Goal: Download file/media

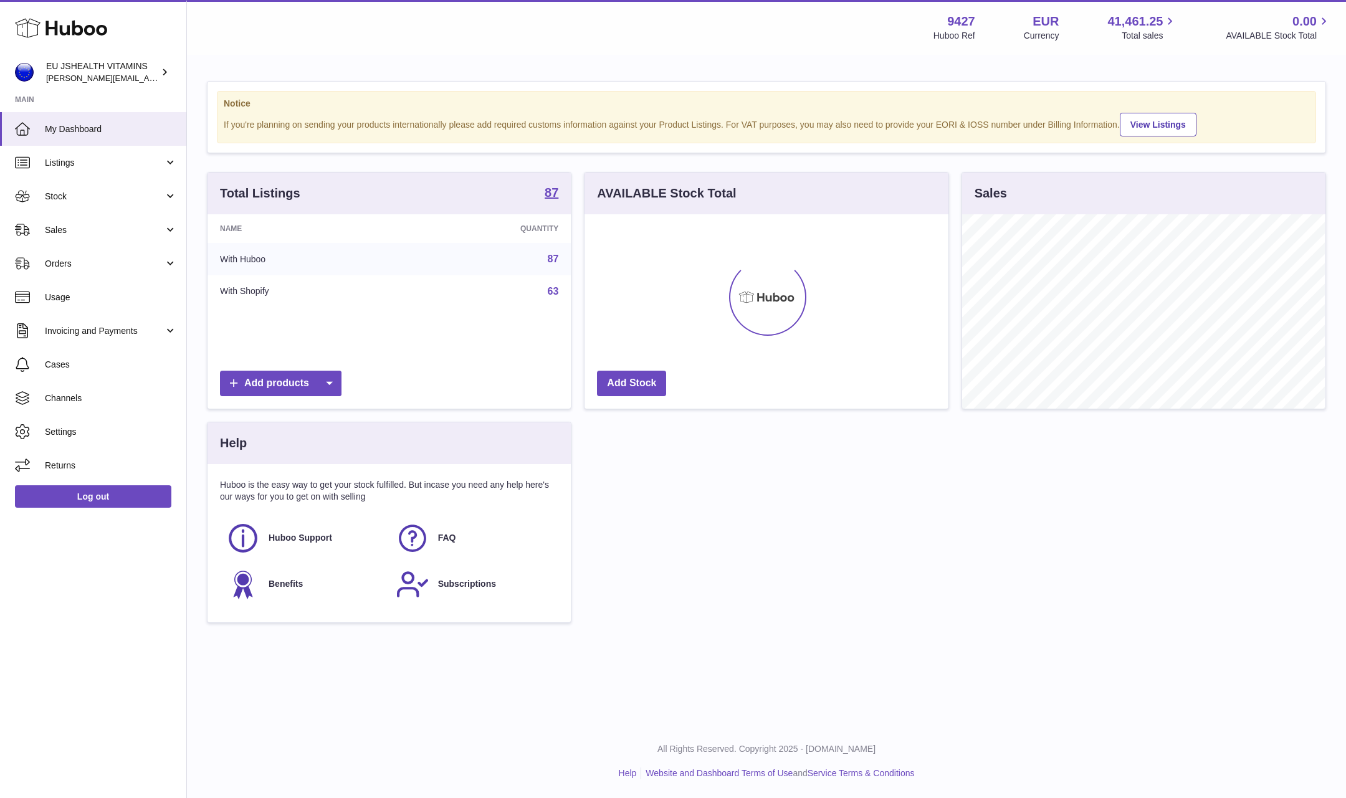
scroll to position [194, 363]
click at [47, 196] on span "Stock" at bounding box center [104, 197] width 119 height 12
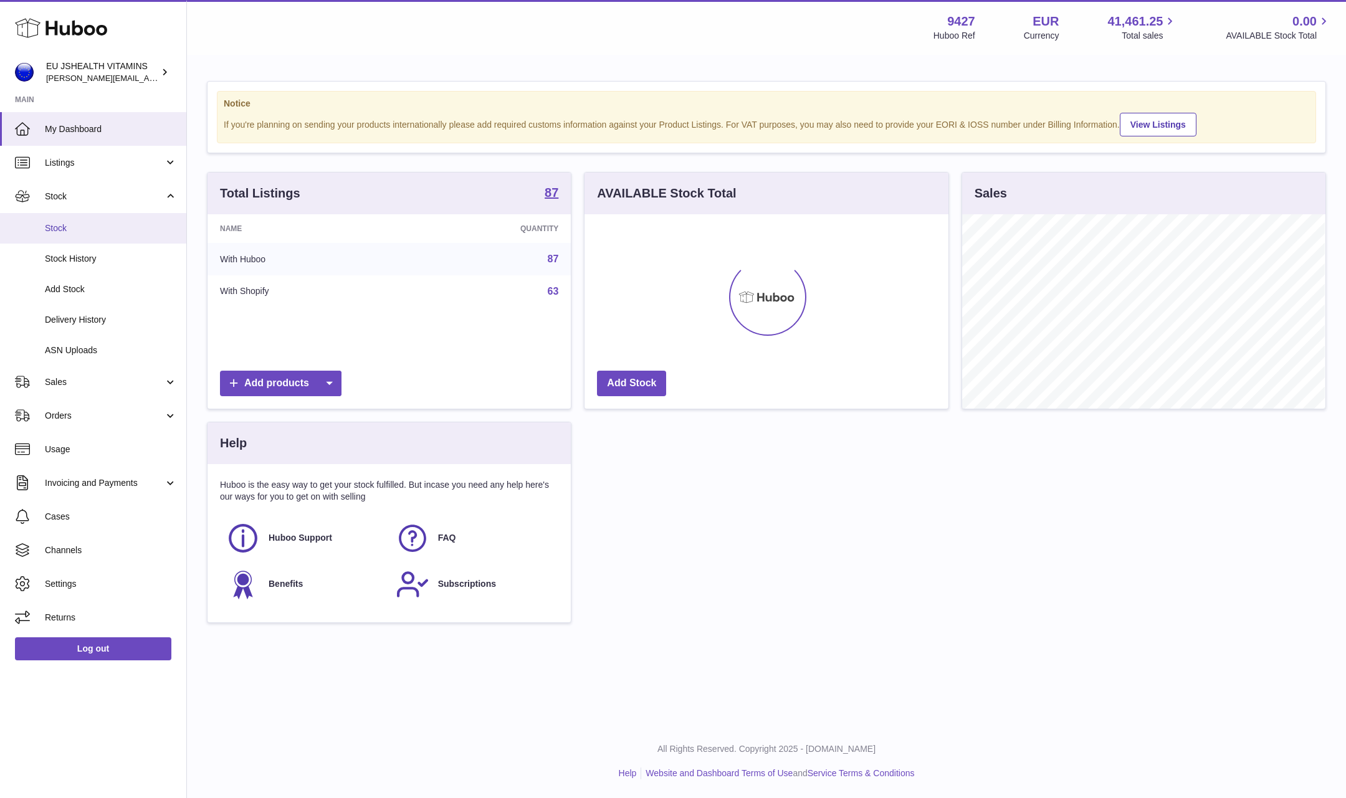
click at [62, 221] on link "Stock" at bounding box center [93, 228] width 186 height 31
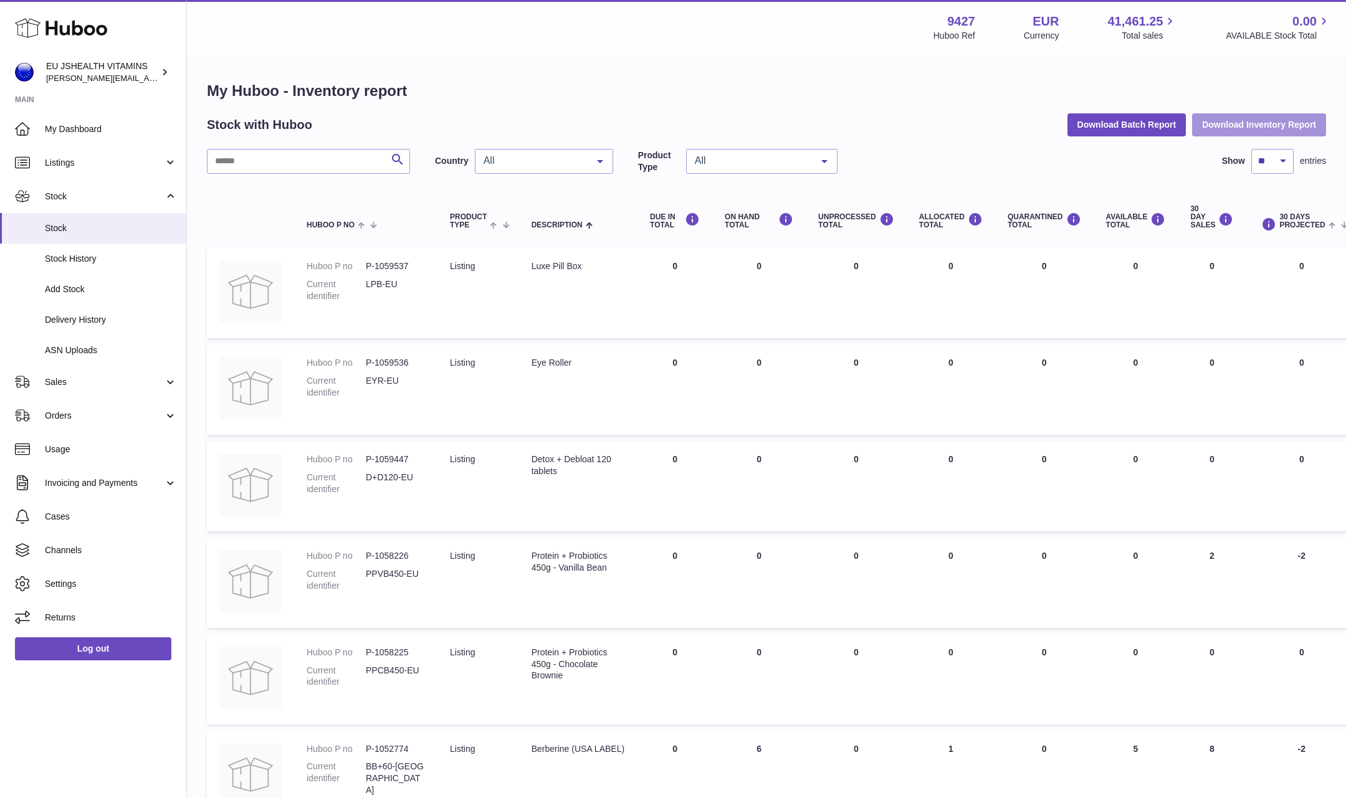
click at [1226, 122] on button "Download Inventory Report" at bounding box center [1259, 124] width 134 height 22
click at [100, 654] on link "Log out" at bounding box center [93, 648] width 156 height 22
